Goal: Task Accomplishment & Management: Manage account settings

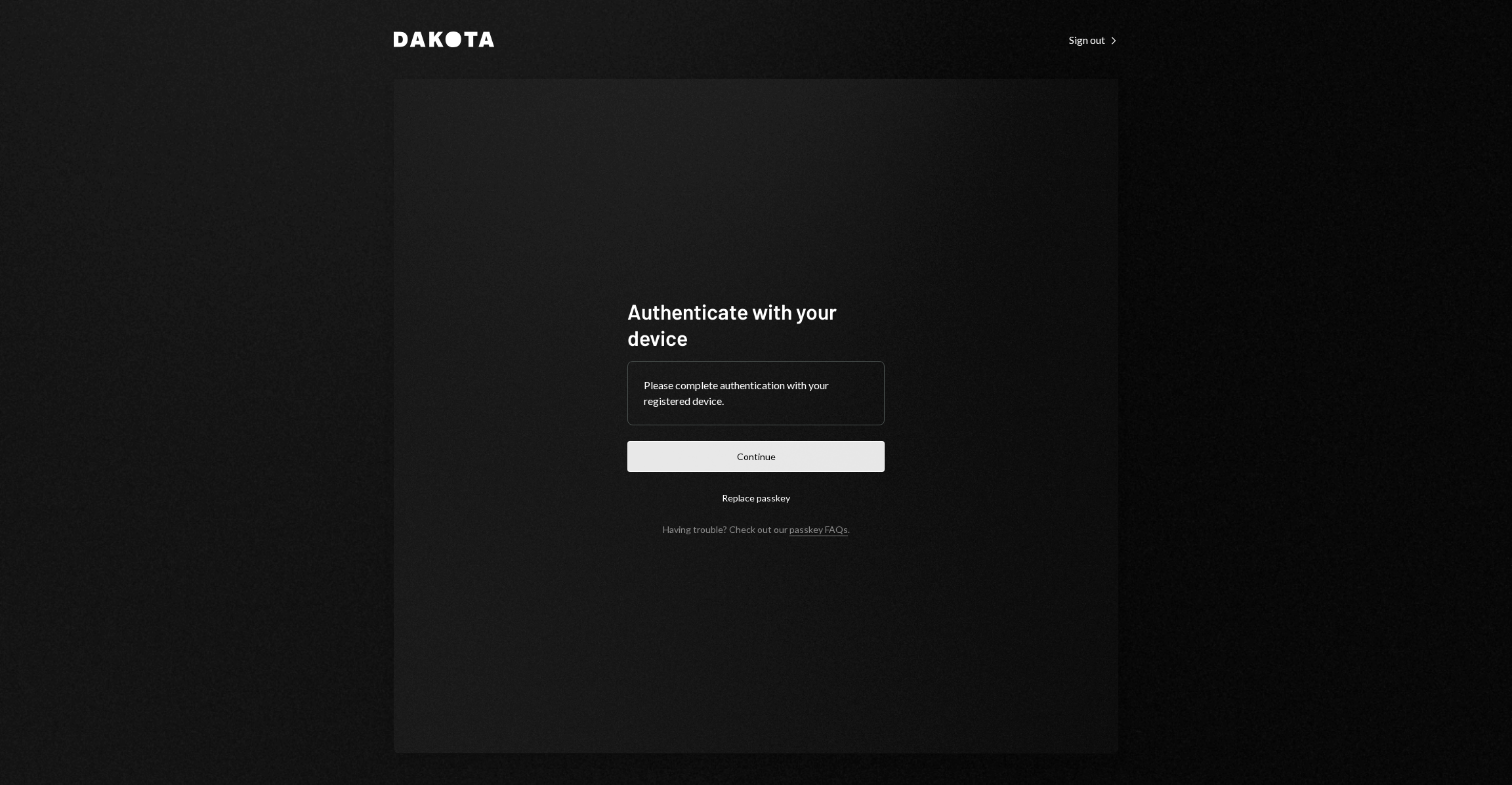
click at [840, 464] on button "Continue" at bounding box center [756, 457] width 257 height 31
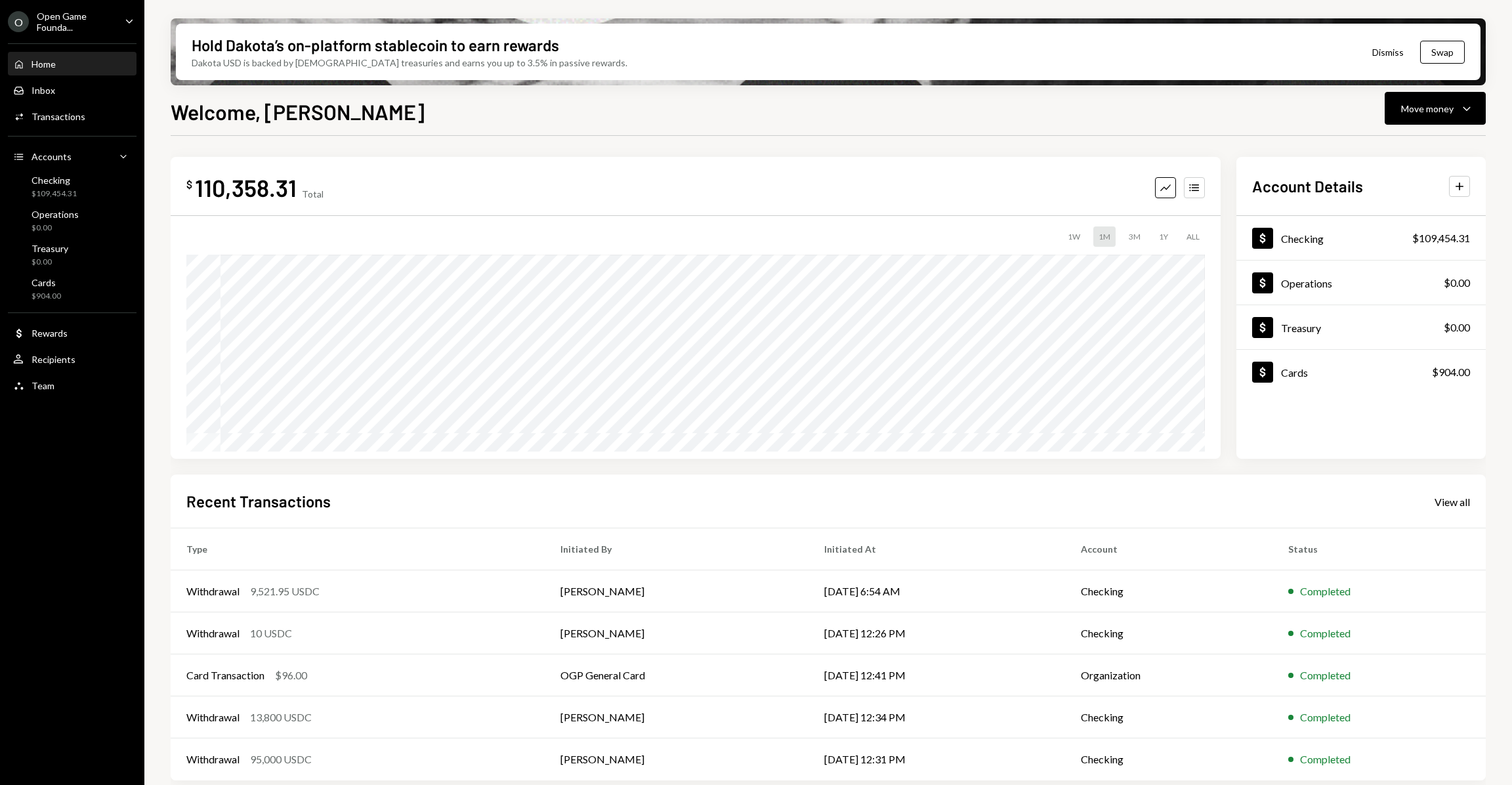
click at [78, 25] on div "Open Game Founda..." at bounding box center [75, 22] width 77 height 22
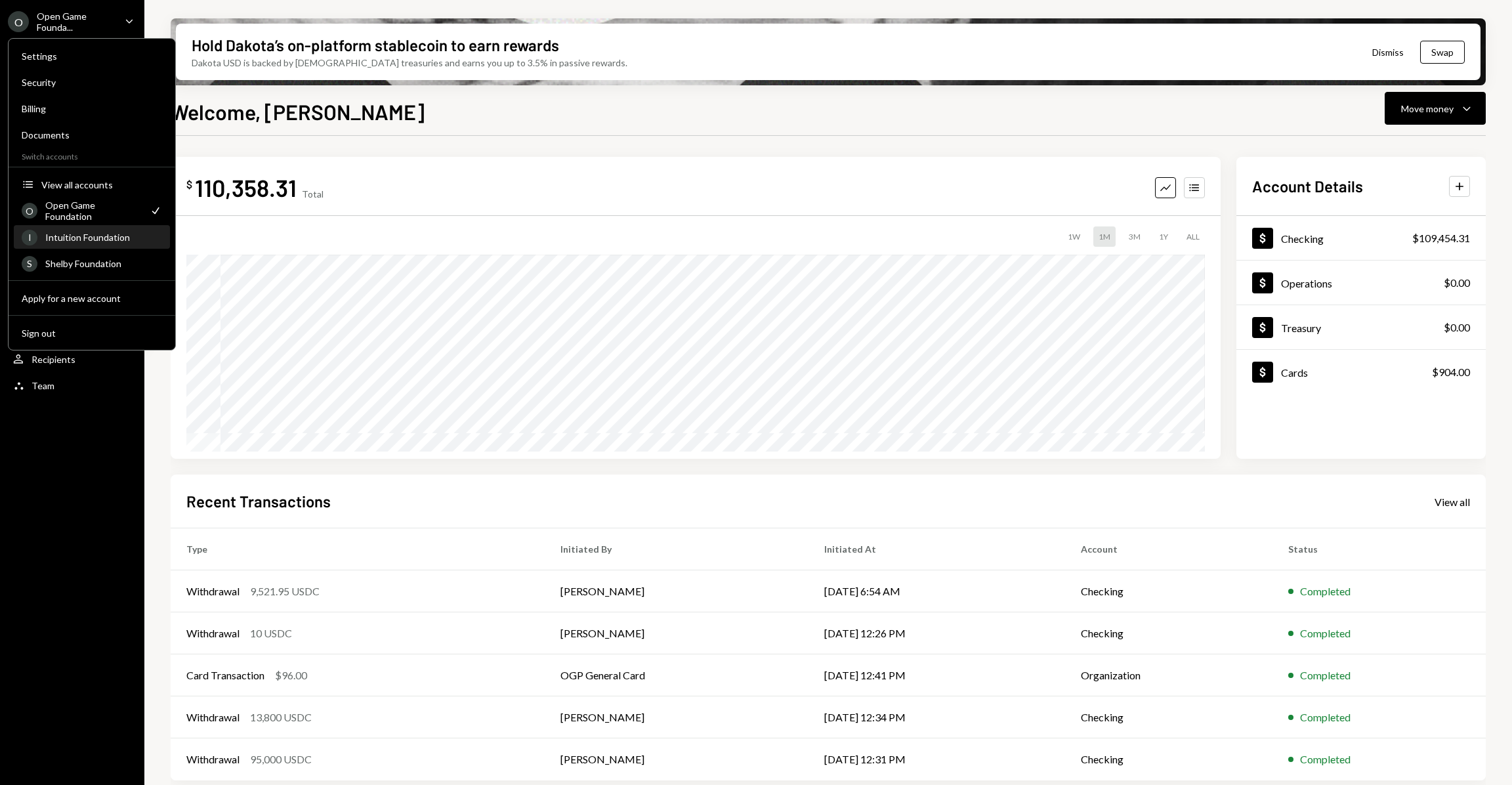
click at [90, 239] on div "Intuition Foundation" at bounding box center [103, 237] width 117 height 11
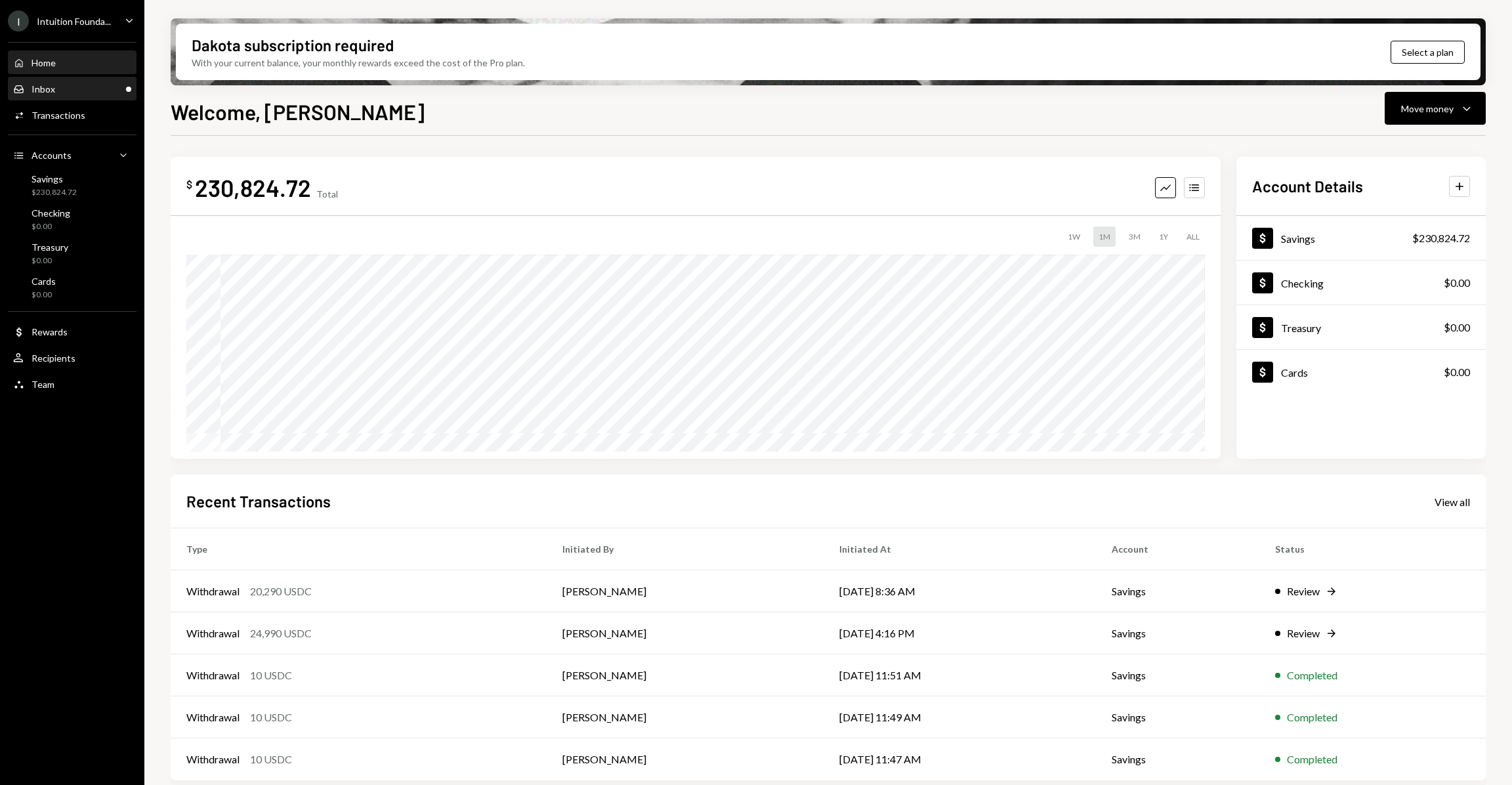
click at [107, 88] on div "Inbox Inbox" at bounding box center [72, 89] width 118 height 12
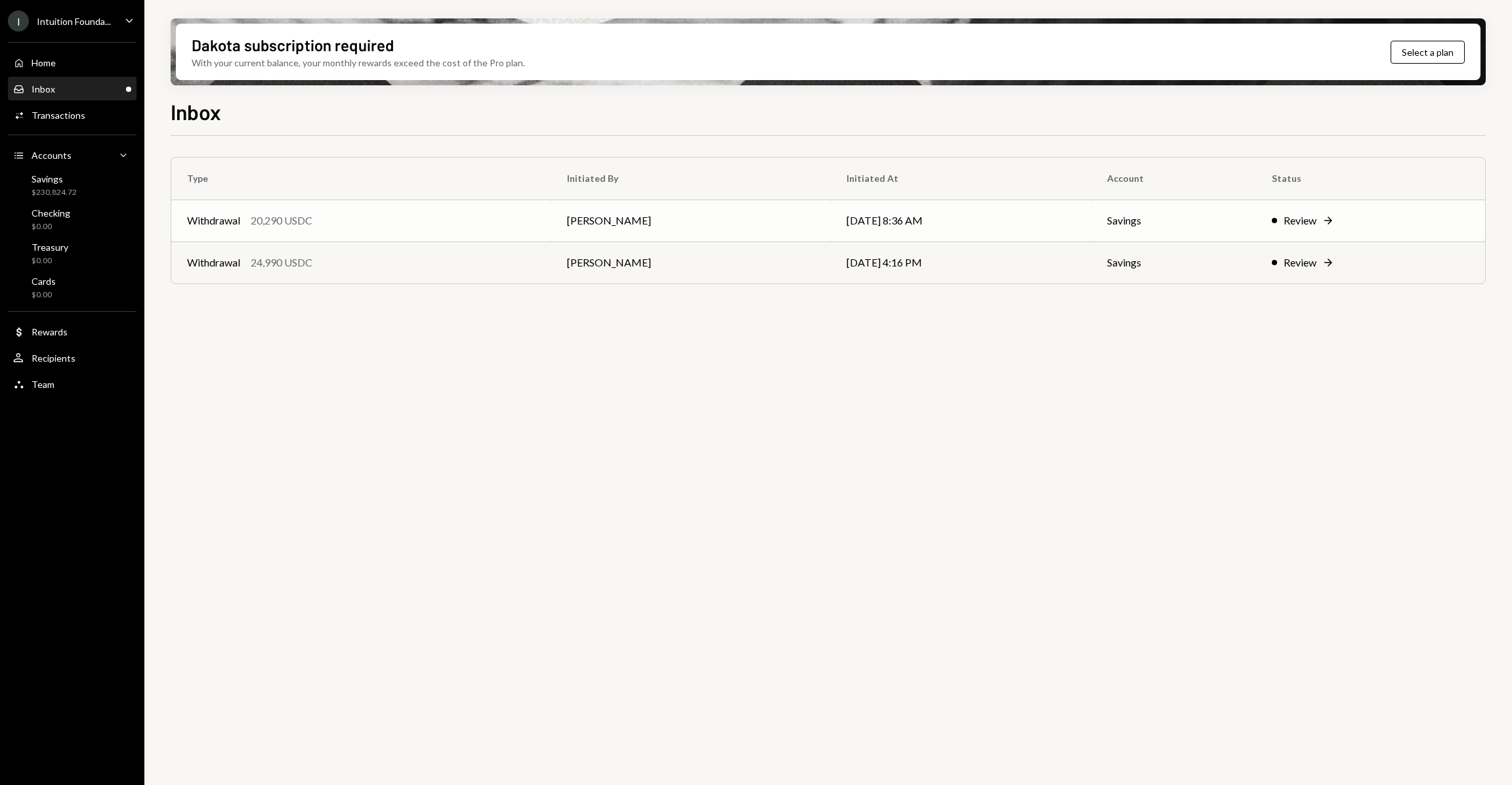
click at [1326, 227] on icon "Right Arrow" at bounding box center [1328, 221] width 13 height 13
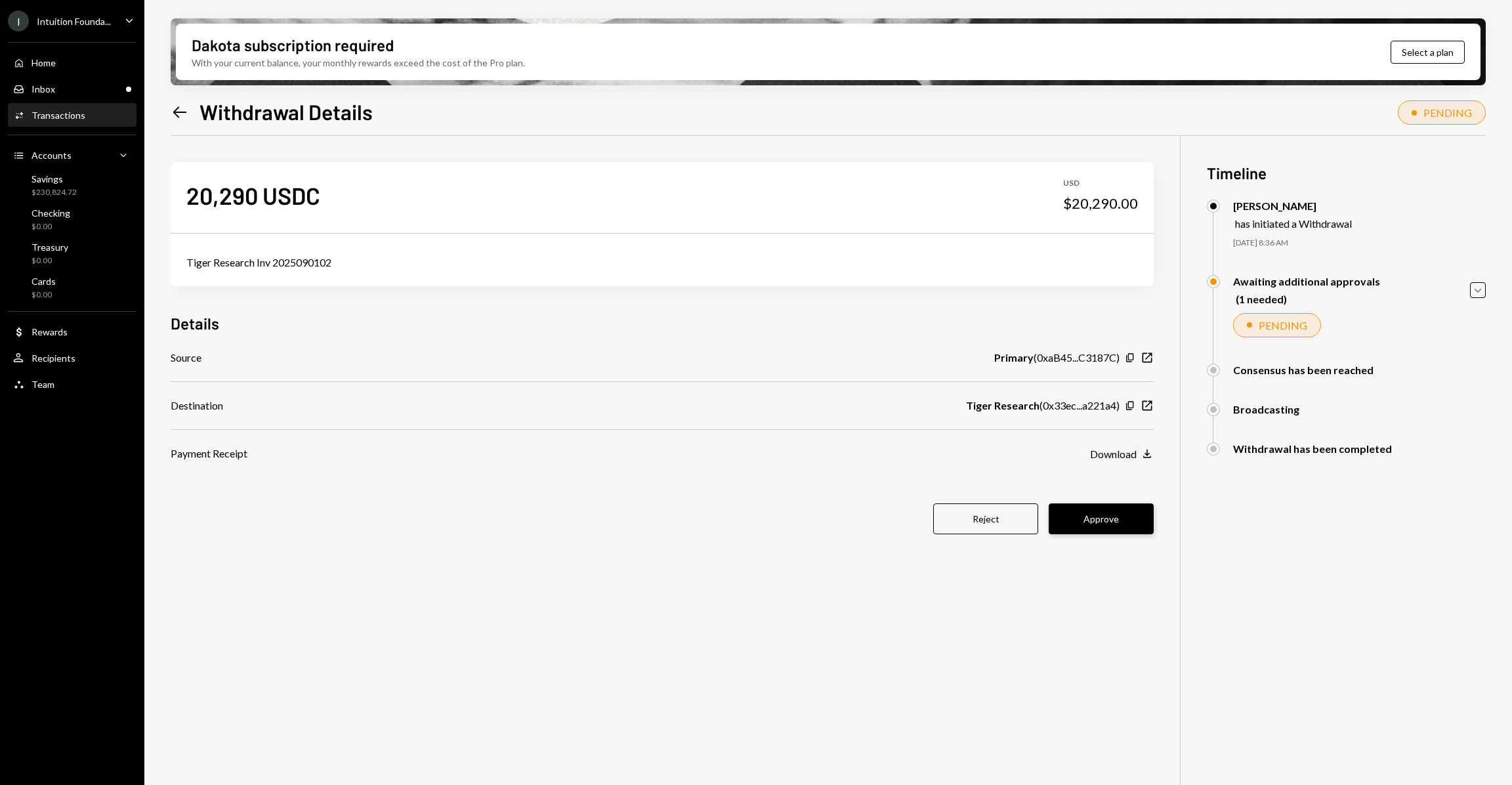
click at [1127, 519] on button "Approve" at bounding box center [1101, 519] width 105 height 31
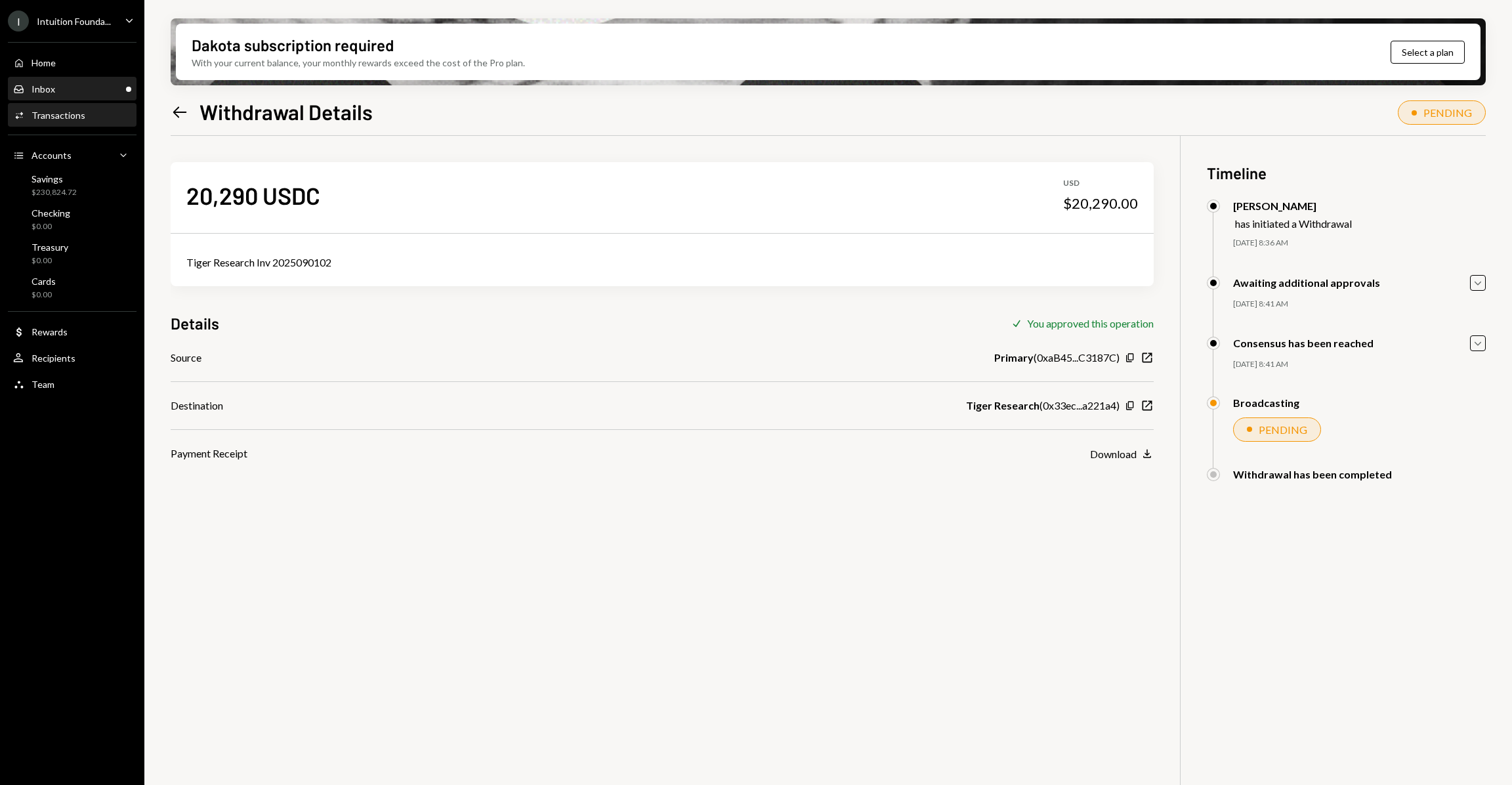
click at [81, 99] on div "Inbox Inbox" at bounding box center [72, 89] width 118 height 22
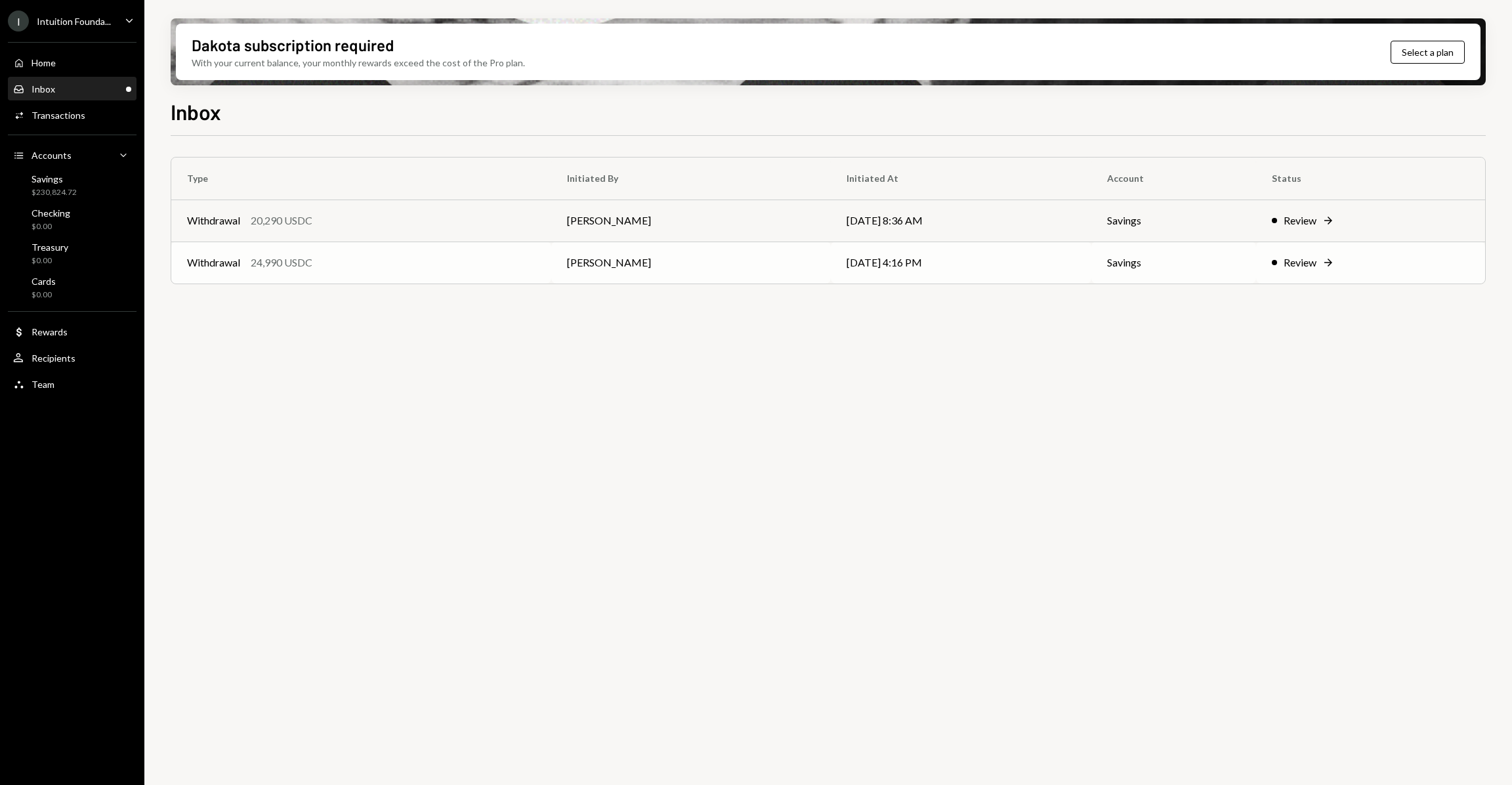
click at [1297, 279] on td "Review Right Arrow" at bounding box center [1371, 262] width 229 height 42
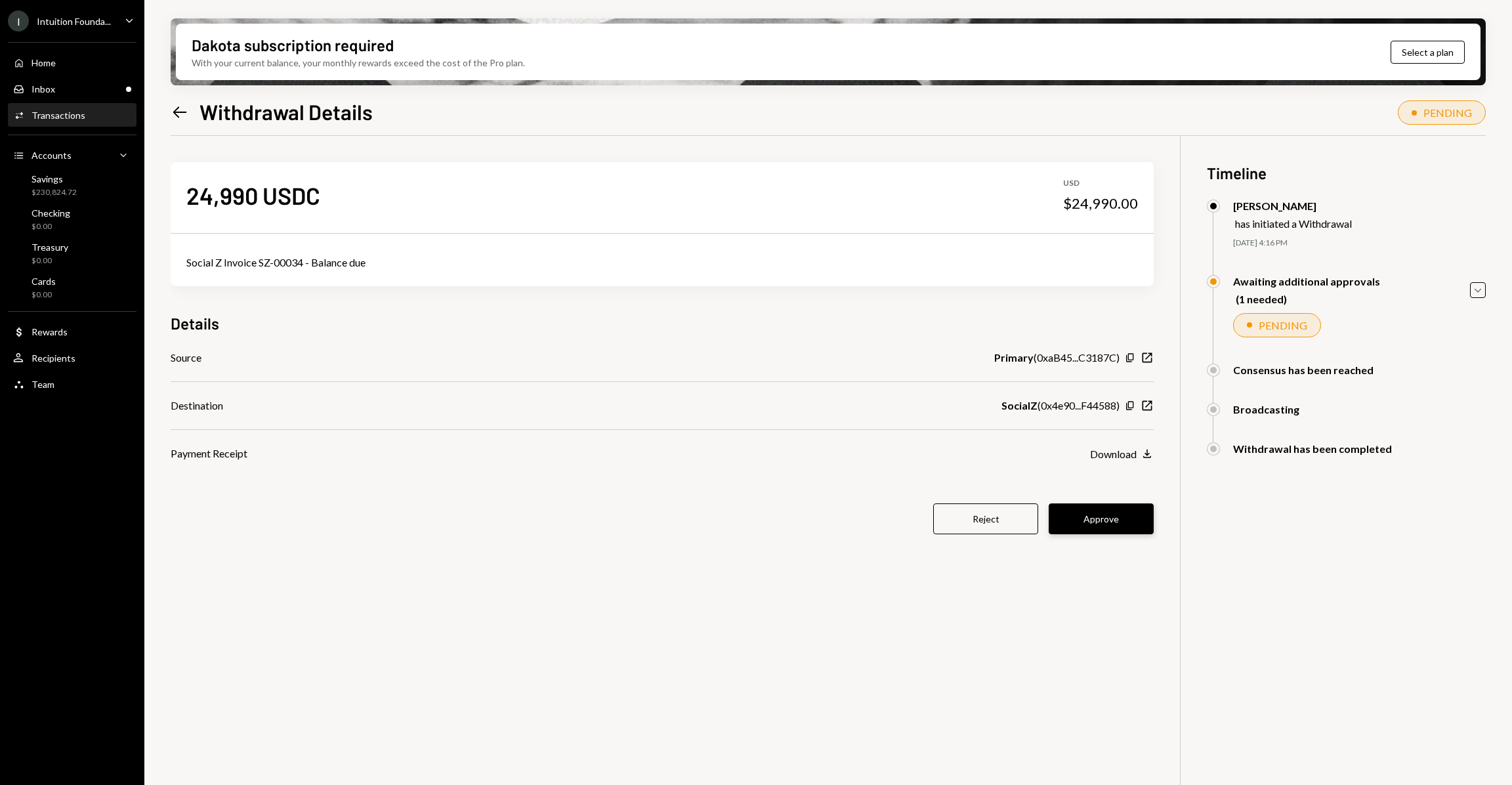
click at [1098, 504] on button "Approve" at bounding box center [1101, 519] width 105 height 31
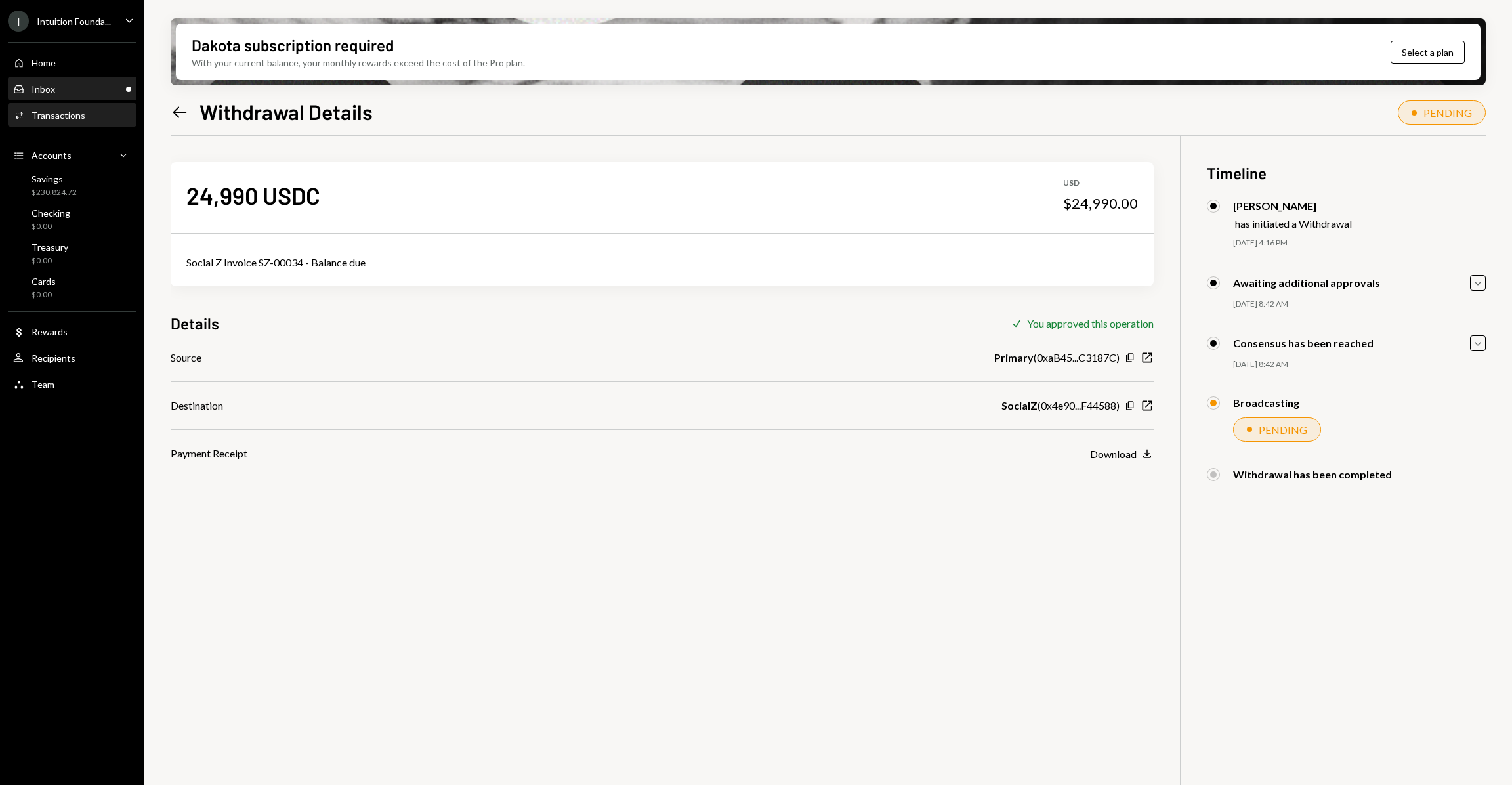
click at [41, 90] on div "Inbox" at bounding box center [43, 88] width 24 height 11
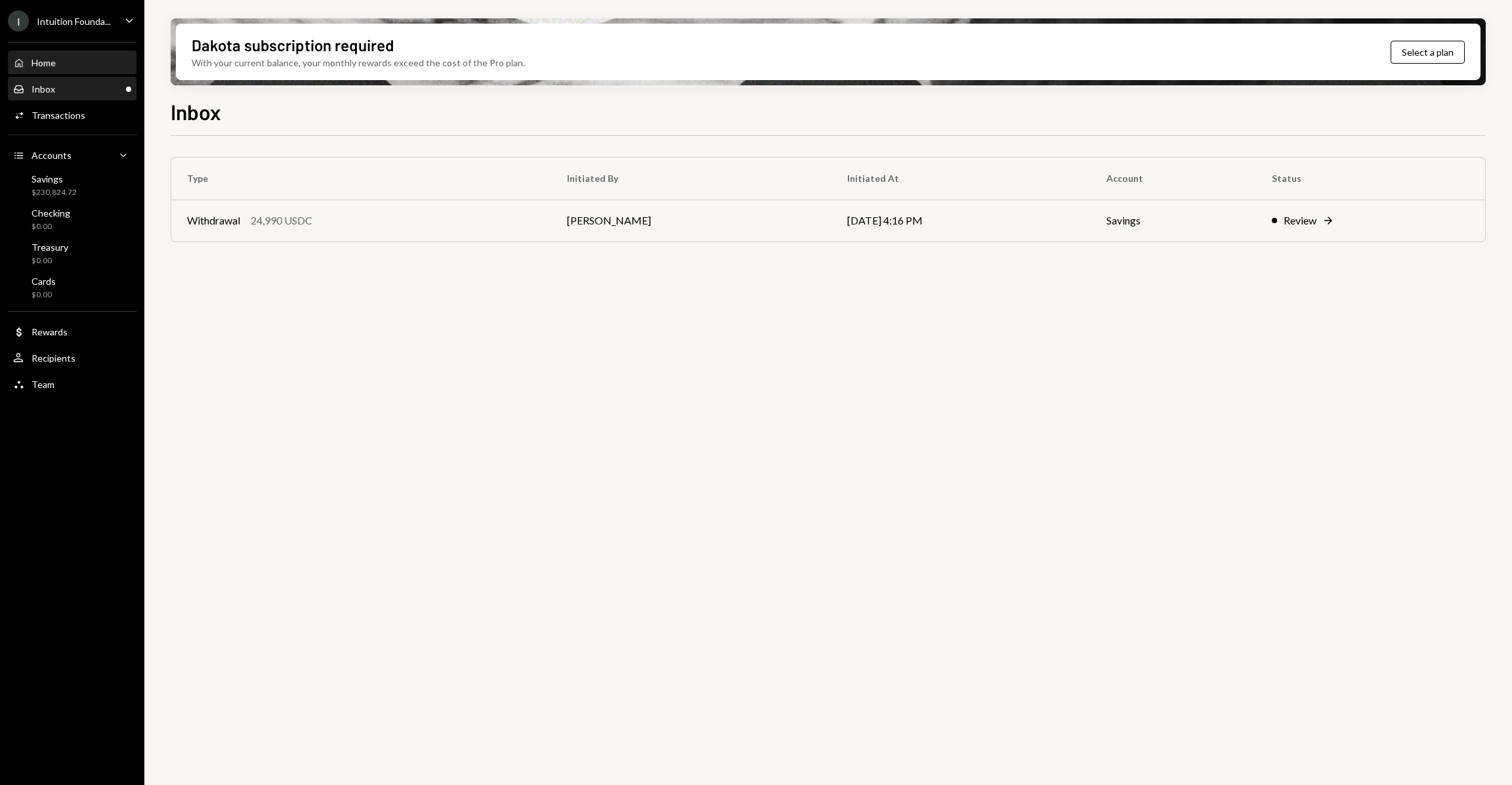
click at [85, 68] on div "Home Home" at bounding box center [72, 63] width 118 height 12
